Goal: Obtain resource: Download file/media

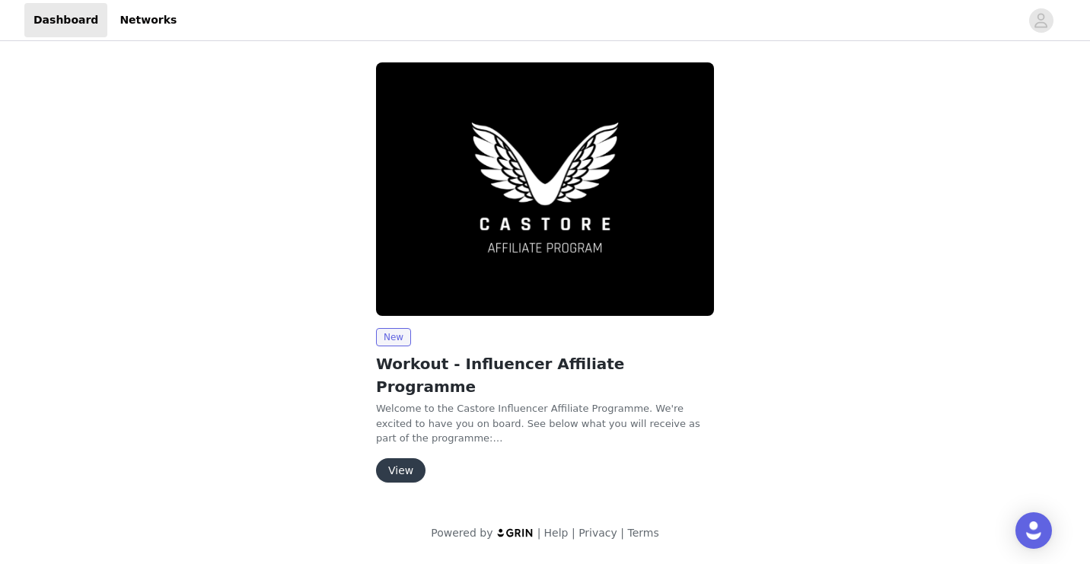
click at [399, 458] on button "View" at bounding box center [400, 470] width 49 height 24
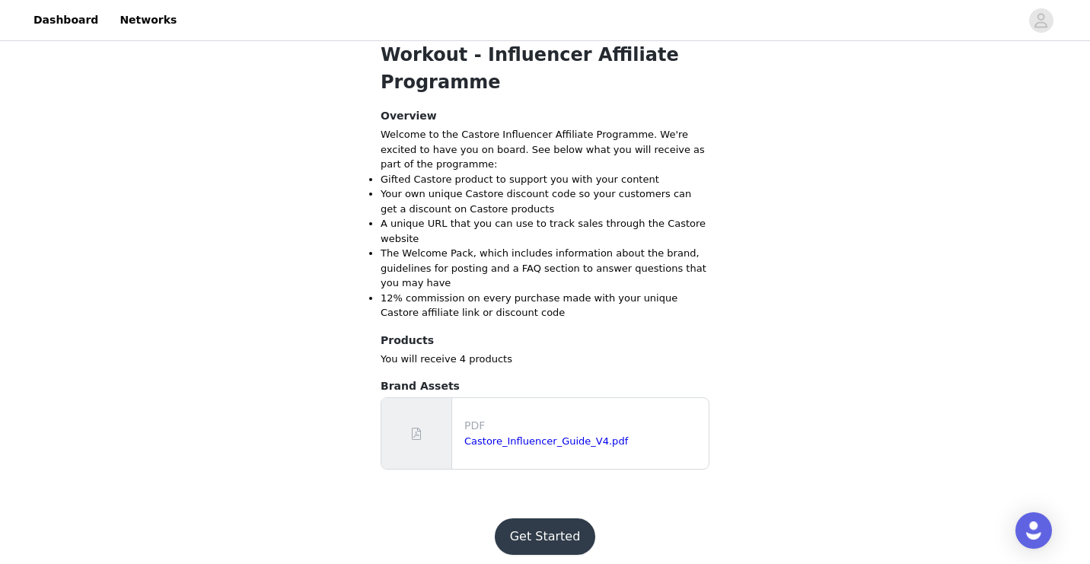
scroll to position [436, 0]
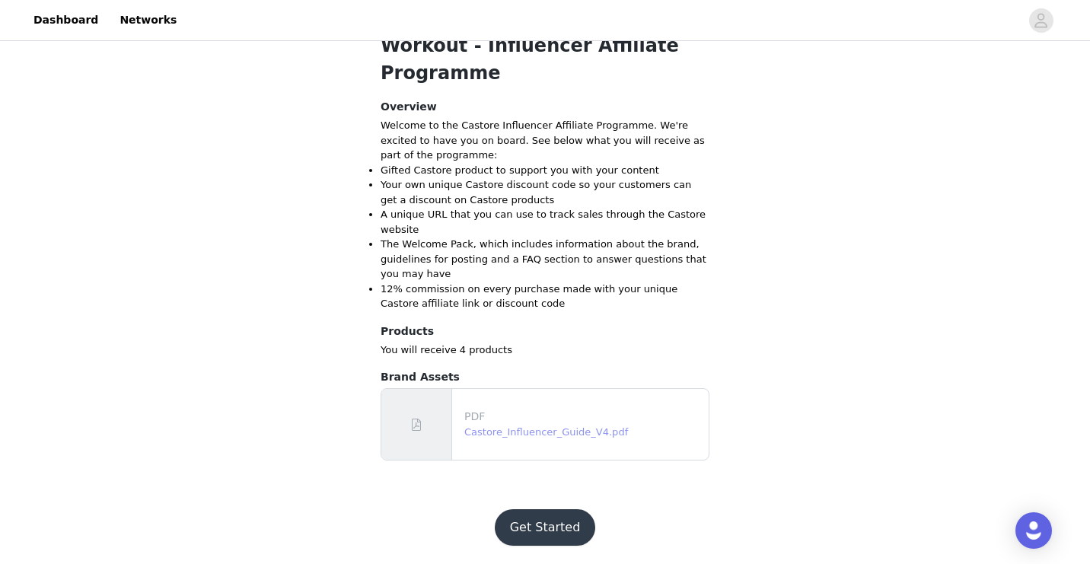
click at [488, 435] on link "Castore_Influencer_Guide_V4.pdf" at bounding box center [546, 431] width 164 height 11
click at [541, 528] on button "Get Started" at bounding box center [545, 527] width 101 height 37
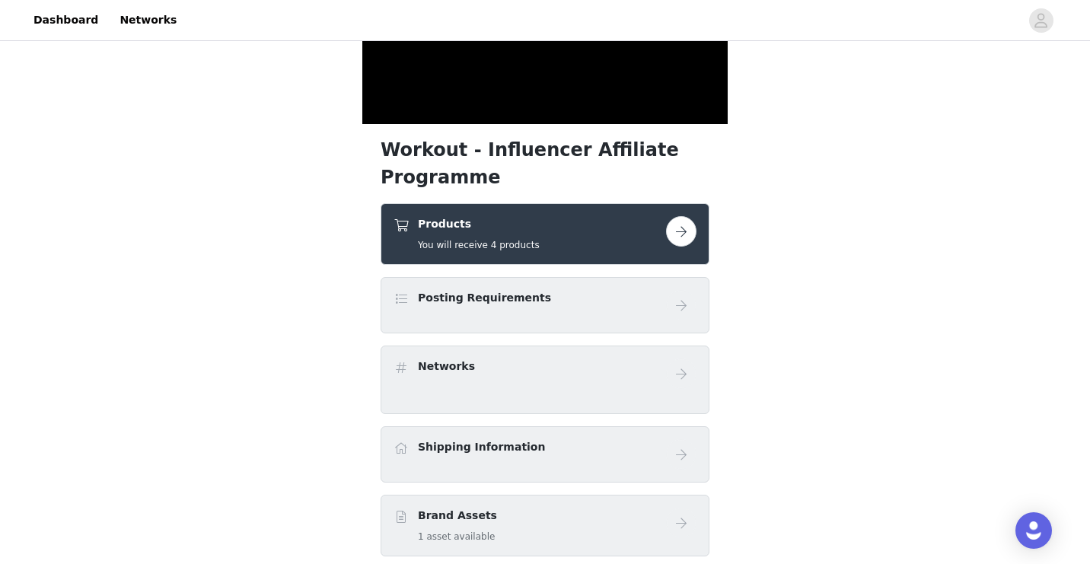
scroll to position [286, 0]
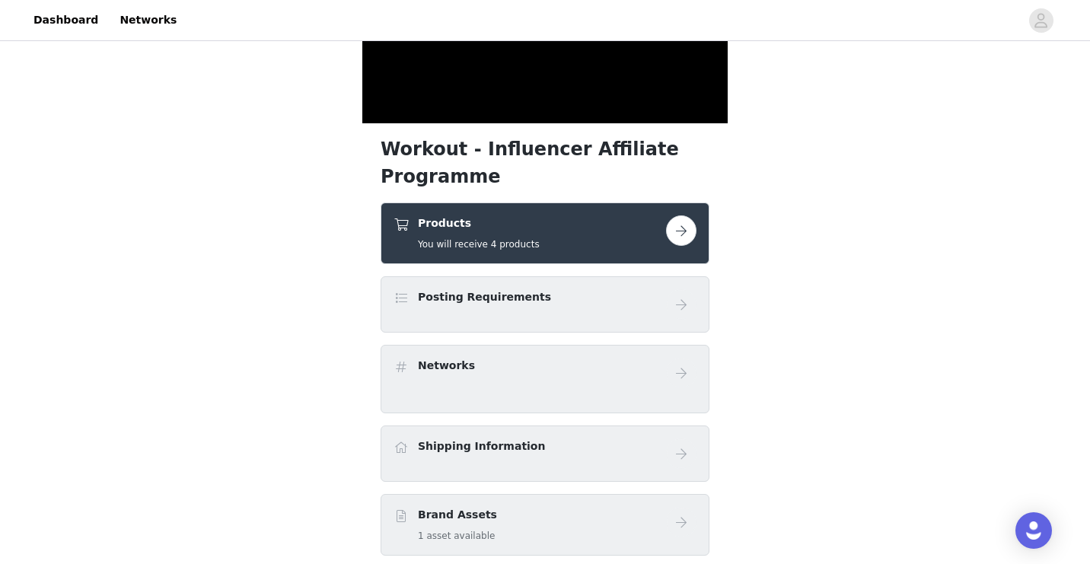
click at [682, 230] on button "button" at bounding box center [681, 230] width 30 height 30
